Goal: Check status: Check status

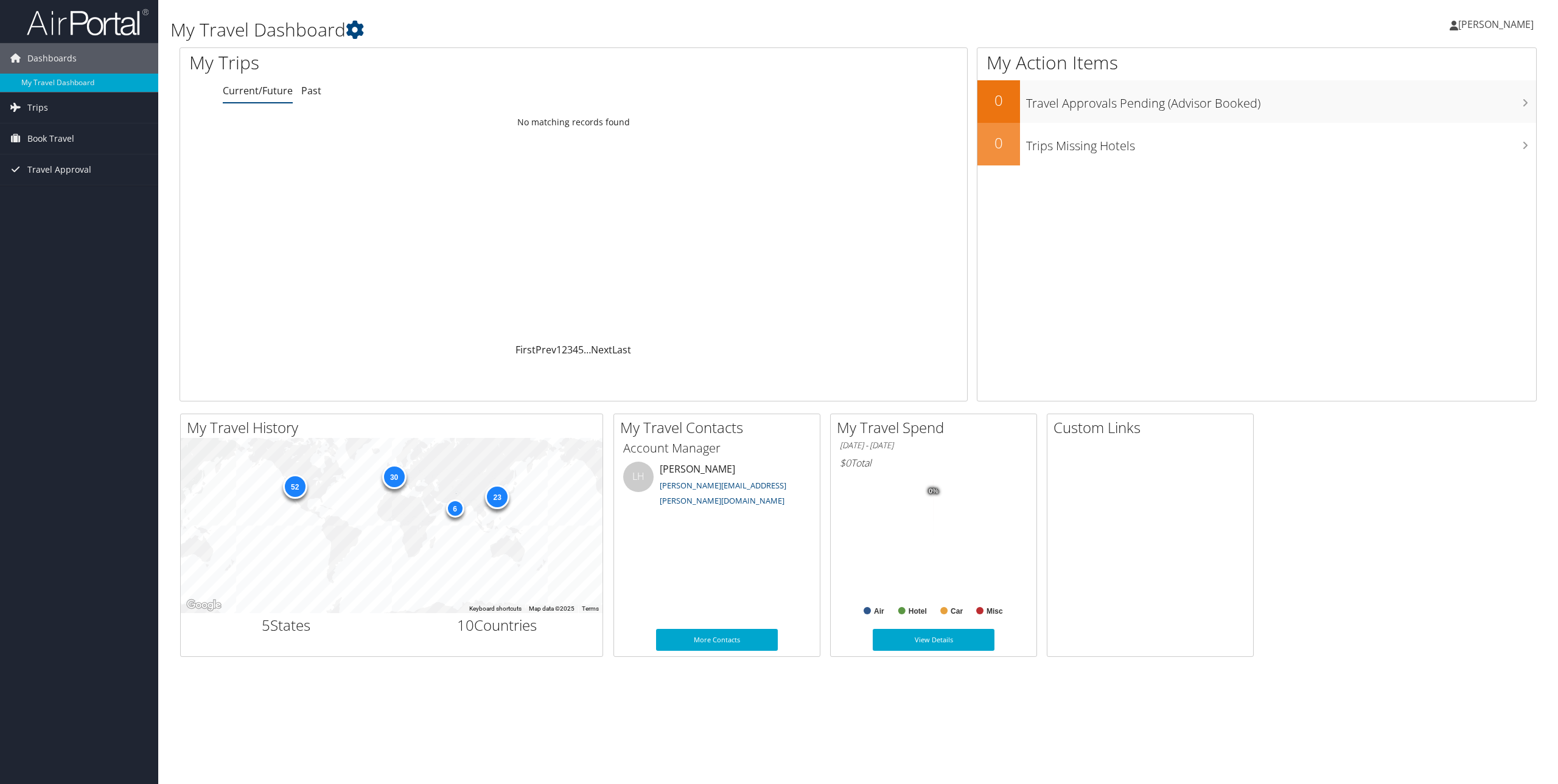
click at [1479, 24] on span "[PERSON_NAME]" at bounding box center [1496, 25] width 75 height 14
click at [1440, 63] on link "My Settings" at bounding box center [1465, 67] width 136 height 20
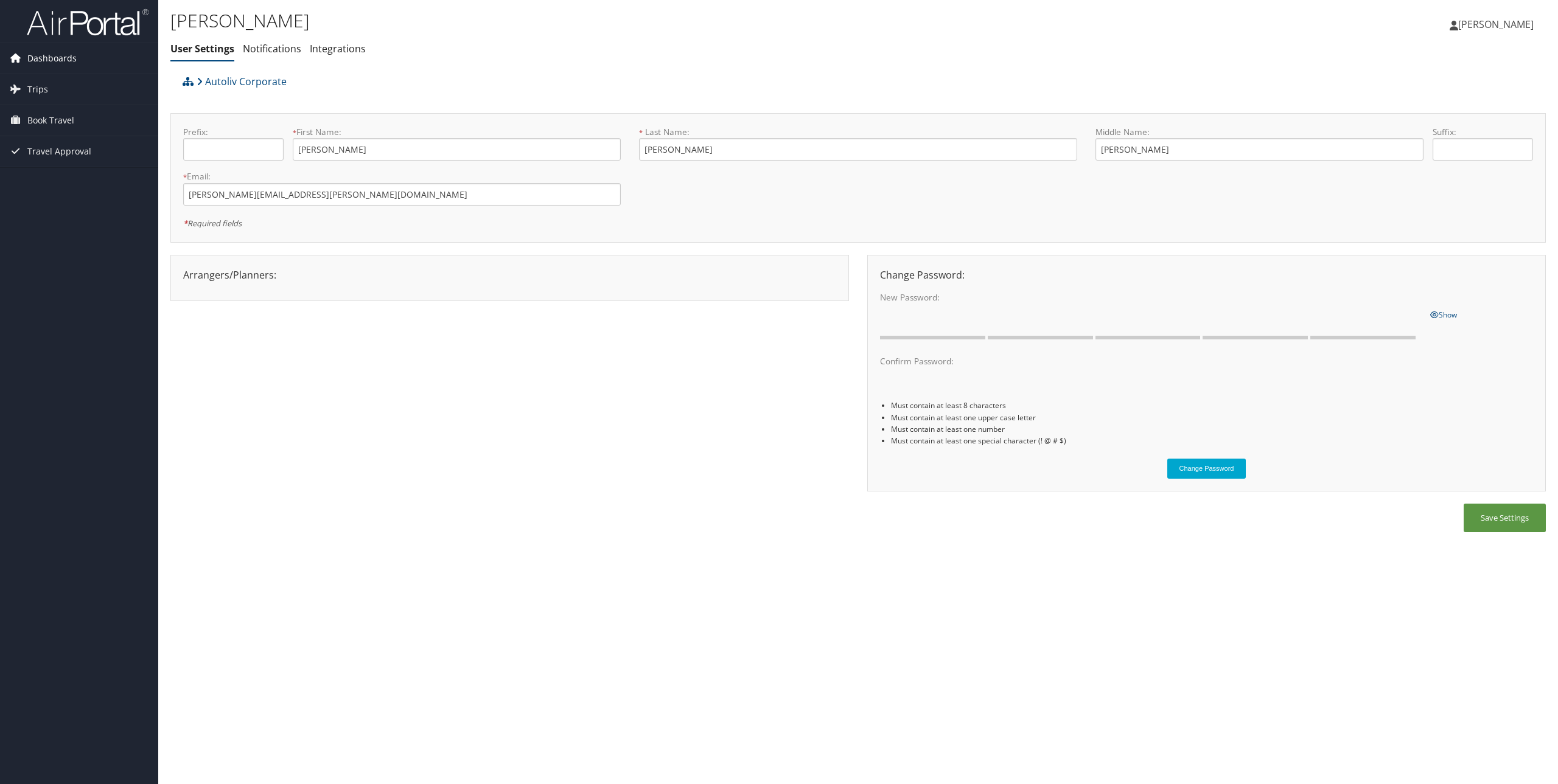
click at [59, 57] on span "Dashboards" at bounding box center [52, 58] width 49 height 31
click at [60, 82] on link "My Travel Dashboard" at bounding box center [79, 83] width 159 height 18
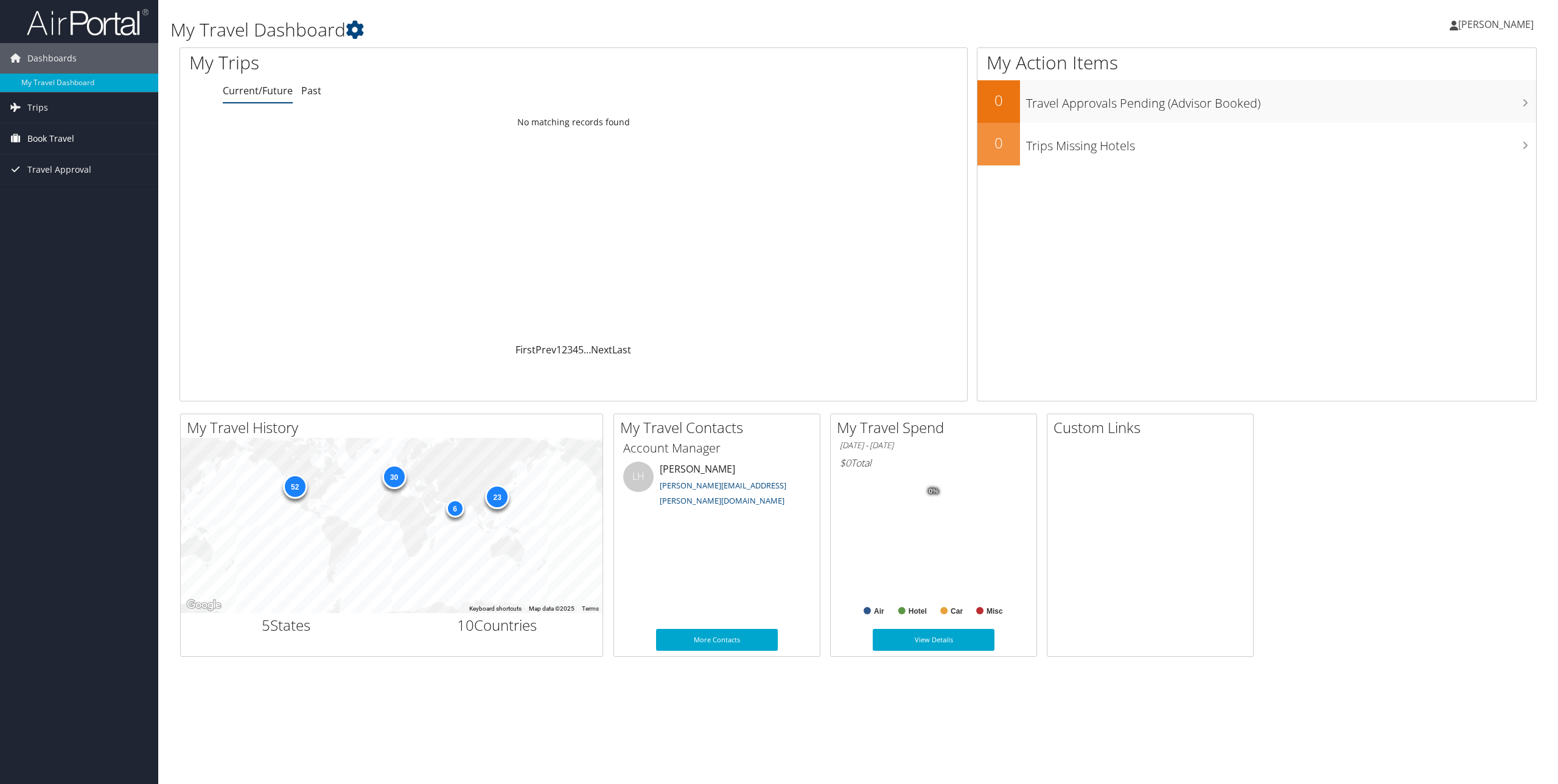
click at [44, 140] on span "Book Travel" at bounding box center [51, 139] width 47 height 31
click at [48, 187] on span "Travel Approval" at bounding box center [59, 188] width 64 height 31
click at [48, 227] on link "Approved Trips" at bounding box center [79, 230] width 159 height 18
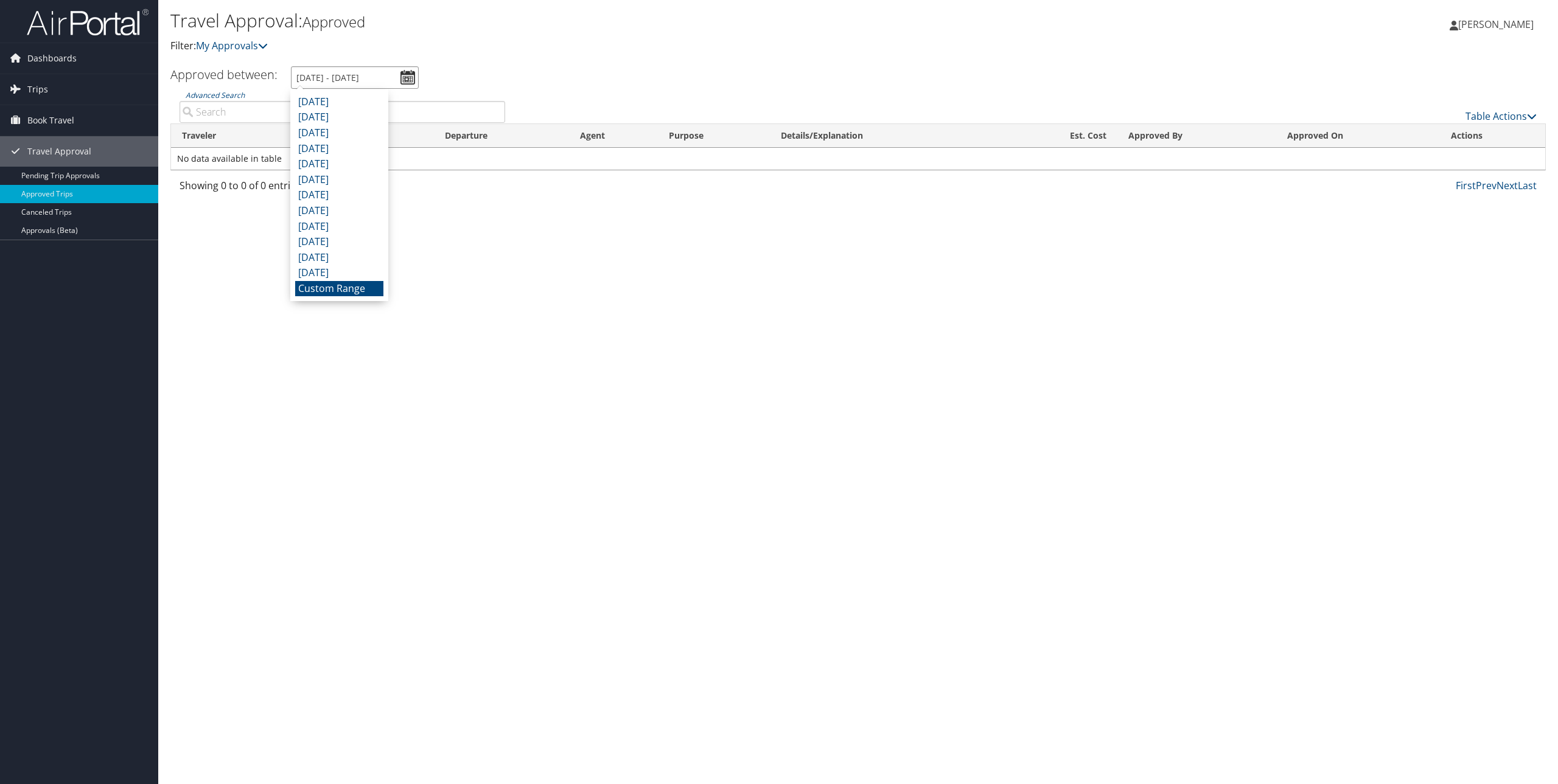
click at [405, 77] on input "9/3/2025 - 10/3/2025" at bounding box center [355, 77] width 128 height 23
click at [347, 288] on li "Custom Range" at bounding box center [339, 288] width 88 height 16
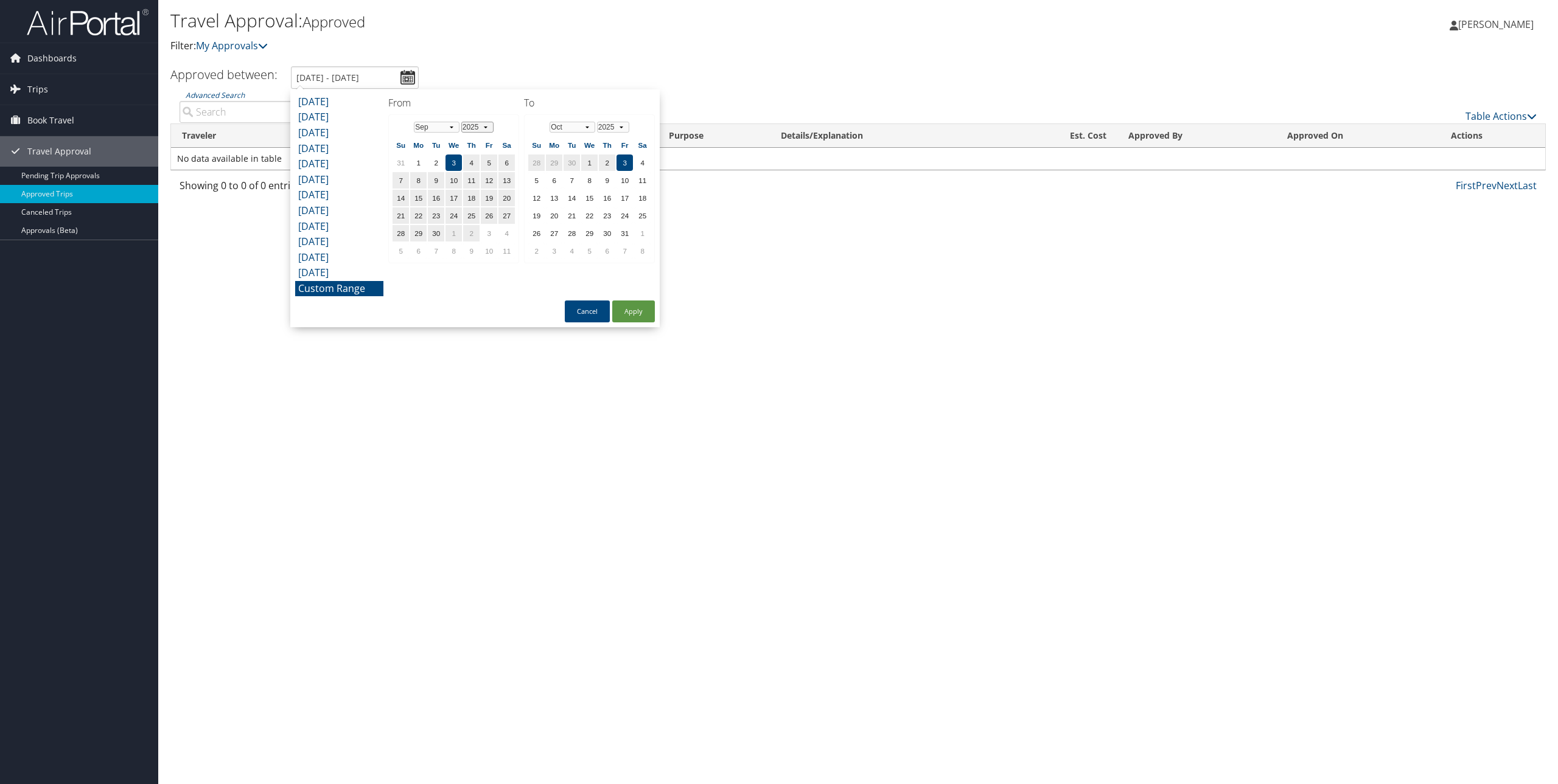
click at [484, 126] on select "1975 1976 1977 1978 1979 1980 1981 1982 1983 1984 1985 1986 1987 1988 1989 1990…" at bounding box center [477, 127] width 32 height 11
click at [635, 312] on button "Apply" at bounding box center [633, 311] width 42 height 22
type input "[DATE] - [DATE]"
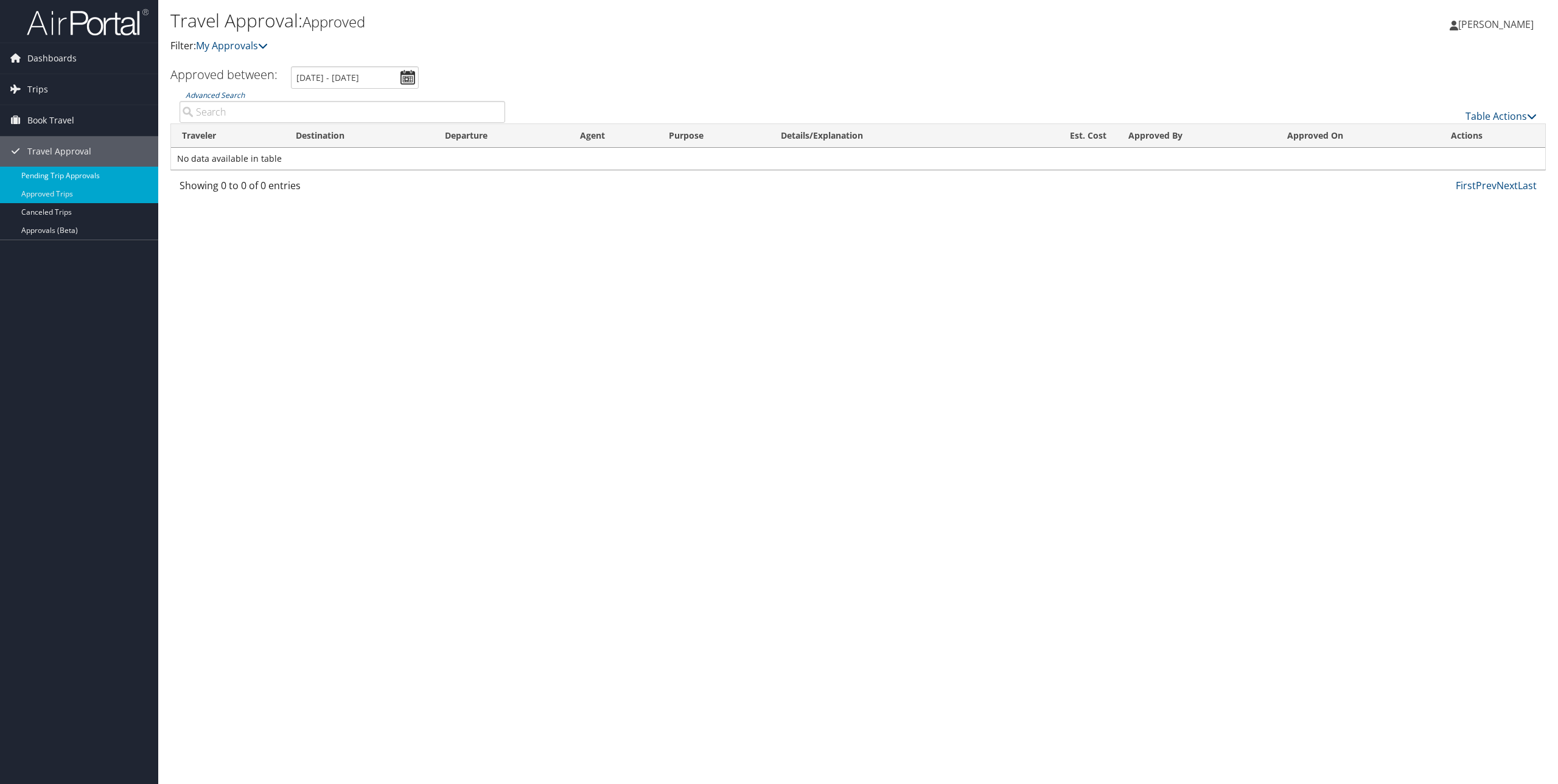
click at [109, 173] on link "Pending Trip Approvals" at bounding box center [79, 176] width 159 height 18
click at [67, 57] on span "Dashboards" at bounding box center [52, 58] width 49 height 31
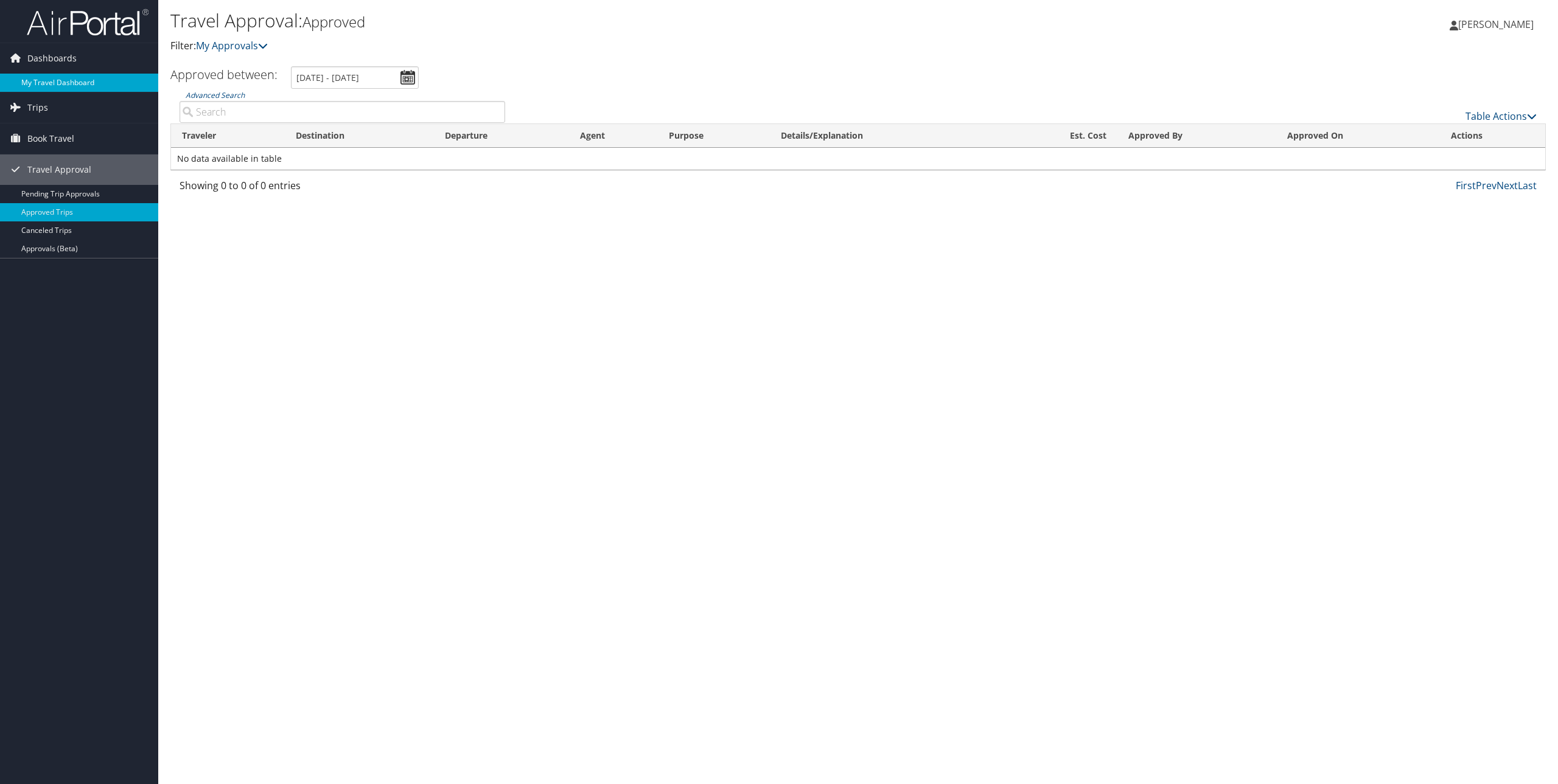
click at [42, 84] on link "My Travel Dashboard" at bounding box center [79, 83] width 159 height 18
